Goal: Task Accomplishment & Management: Manage account settings

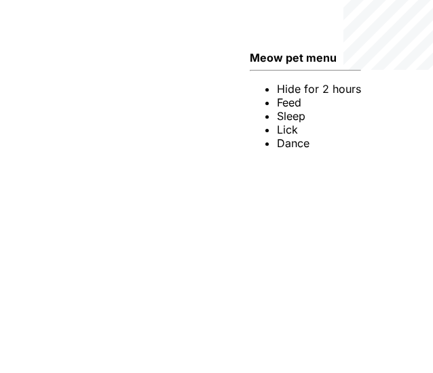
click at [325, 90] on li "Hide for 2 hours" at bounding box center [319, 89] width 84 height 14
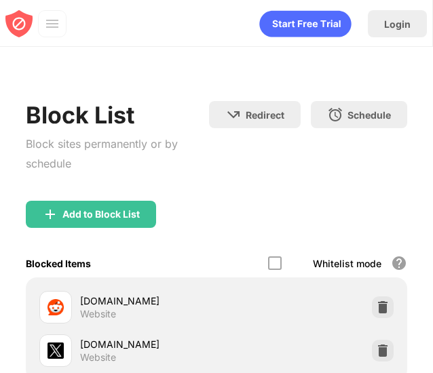
scroll to position [116, 0]
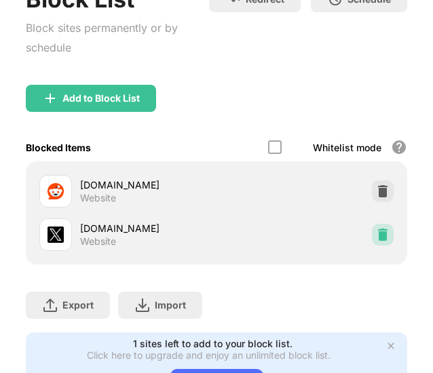
click at [377, 229] on img at bounding box center [383, 235] width 14 height 14
